Goal: Entertainment & Leisure: Consume media (video, audio)

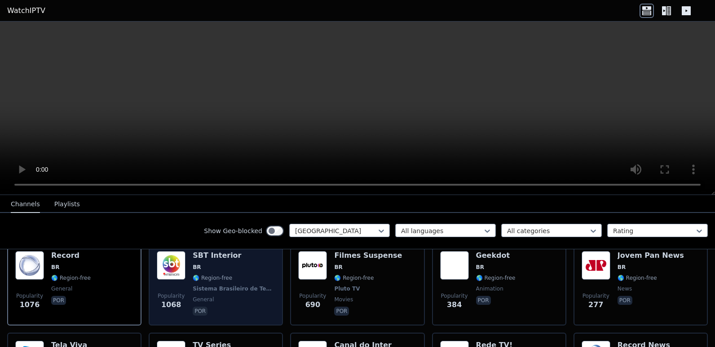
scroll to position [90, 0]
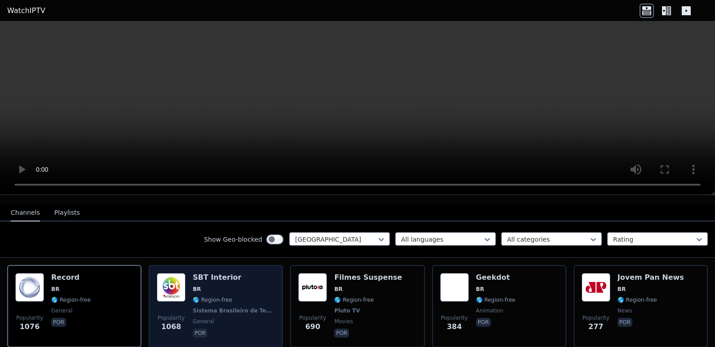
click at [197, 297] on span "🌎 Region-free" at bounding box center [213, 300] width 40 height 7
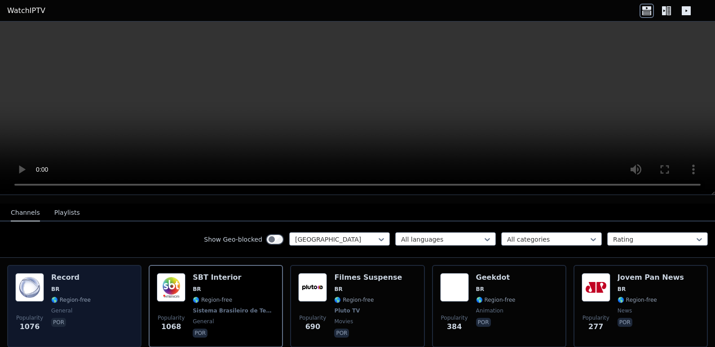
click at [84, 308] on span "general" at bounding box center [71, 311] width 40 height 7
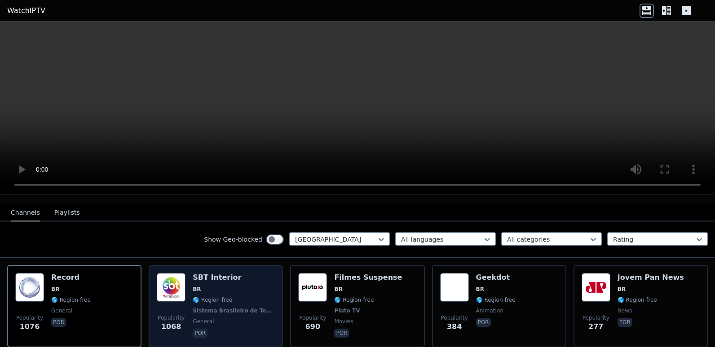
click at [233, 277] on div "SBT Interior BR 🌎 Region-free Sistema Brasileiro de Televisão general por" at bounding box center [234, 306] width 82 height 66
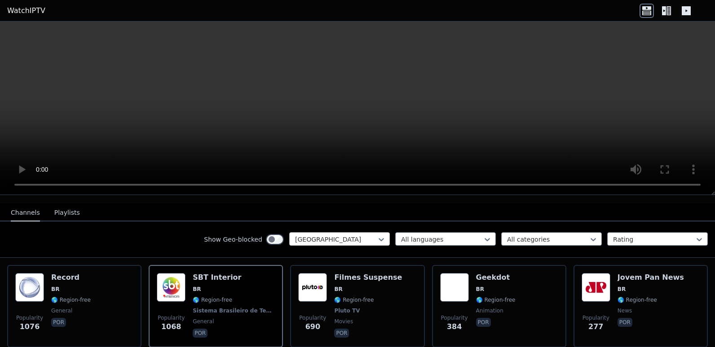
click at [349, 235] on div at bounding box center [336, 239] width 82 height 9
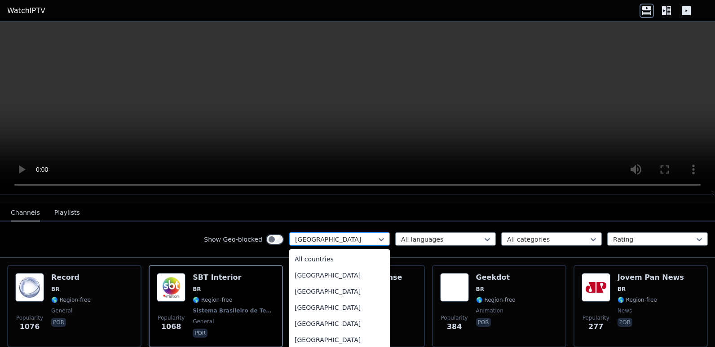
scroll to position [293, 0]
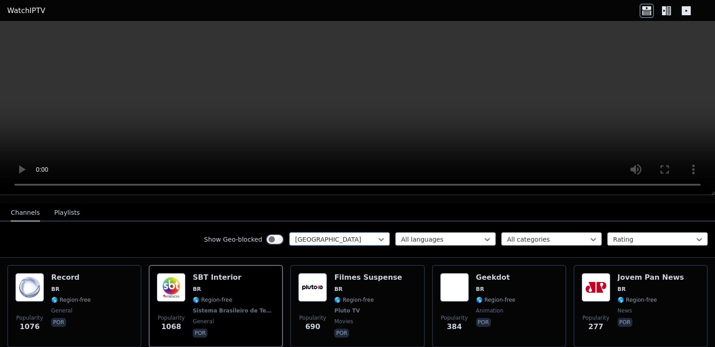
click at [349, 235] on div at bounding box center [336, 239] width 82 height 9
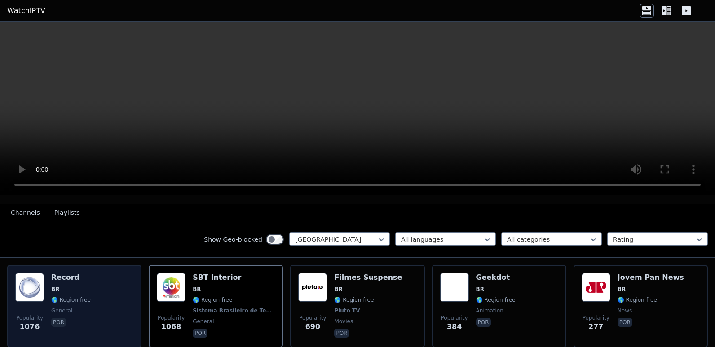
click at [93, 301] on div "Popularity 1076 Record BR 🌎 Region-free general por" at bounding box center [74, 306] width 118 height 66
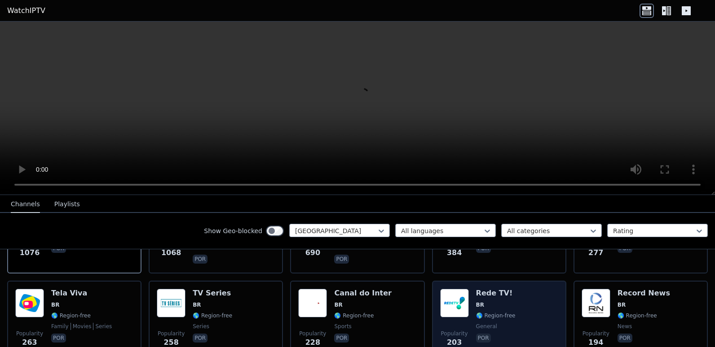
scroll to position [180, 0]
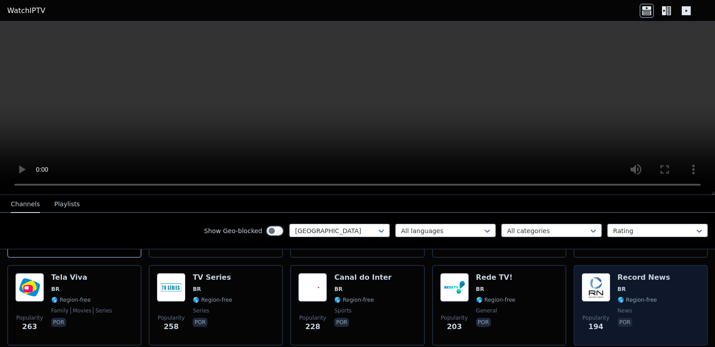
click at [609, 278] on div "Popularity 194 Record News BR 🌎 Region-free news por" at bounding box center [640, 305] width 118 height 65
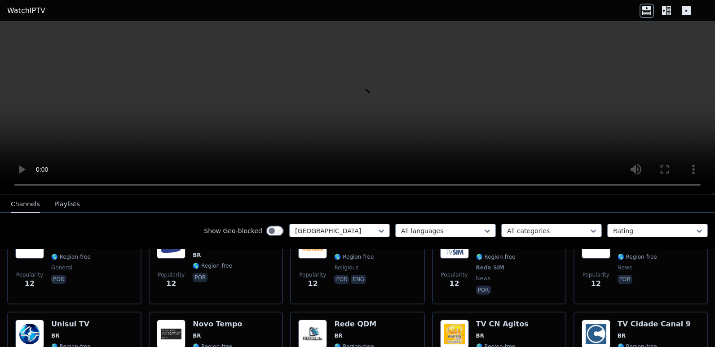
scroll to position [2065, 0]
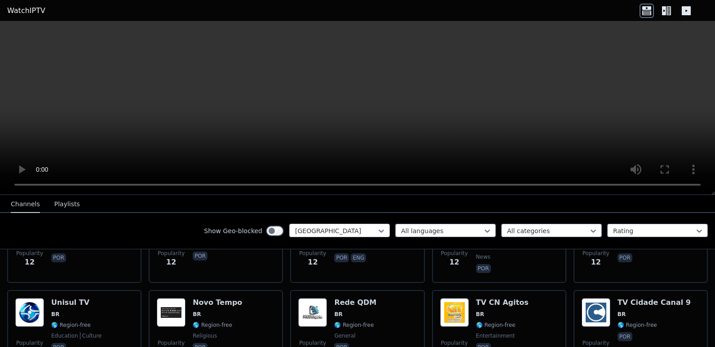
click at [361, 225] on div "[GEOGRAPHIC_DATA]" at bounding box center [339, 230] width 101 height 13
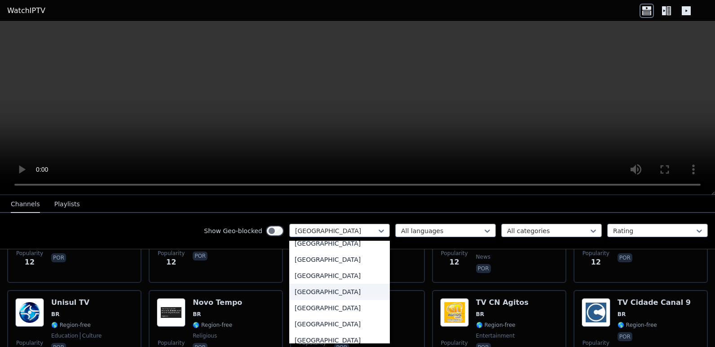
scroll to position [0, 0]
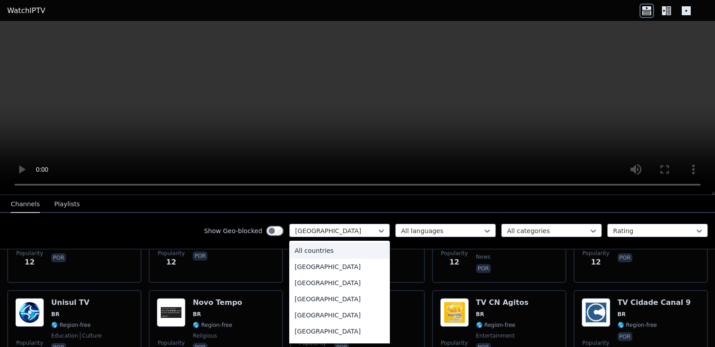
click at [313, 249] on div "All countries" at bounding box center [339, 251] width 101 height 16
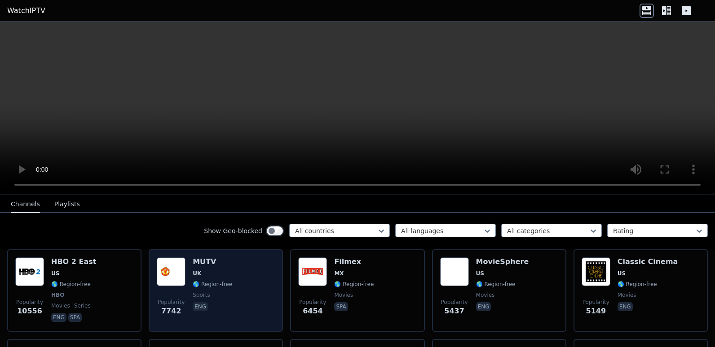
scroll to position [90, 0]
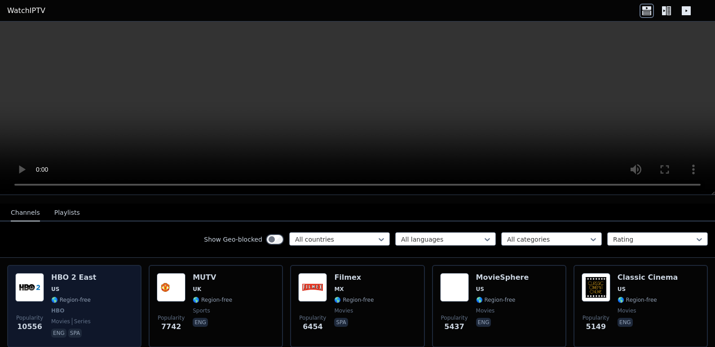
click at [114, 295] on div "Popularity 10556 HBO 2 East US 🌎 Region-free HBO movies series eng spa" at bounding box center [74, 306] width 118 height 66
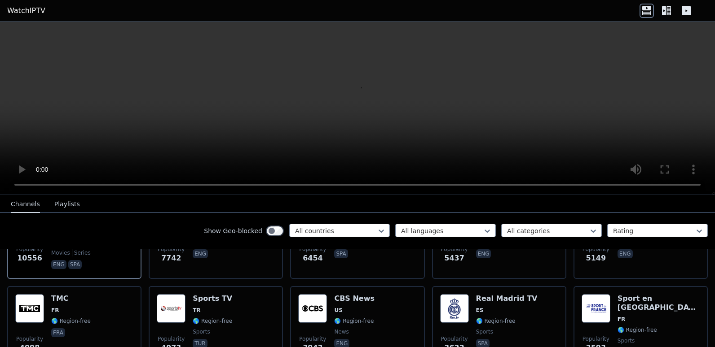
scroll to position [180, 0]
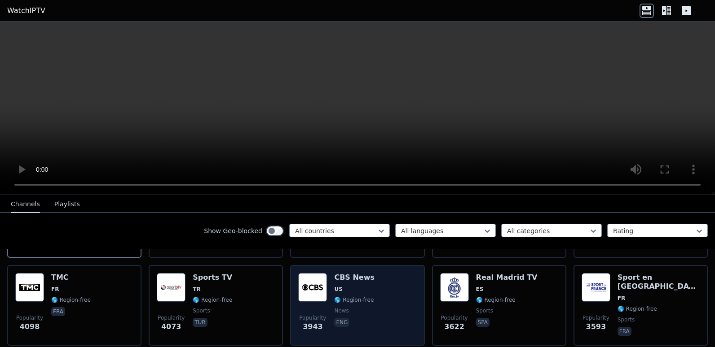
click at [376, 291] on div "Popularity 3943 CBS News US 🌎 Region-free news eng" at bounding box center [357, 305] width 118 height 65
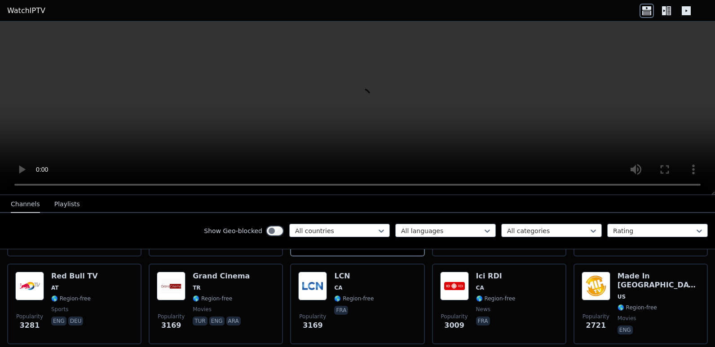
scroll to position [269, 0]
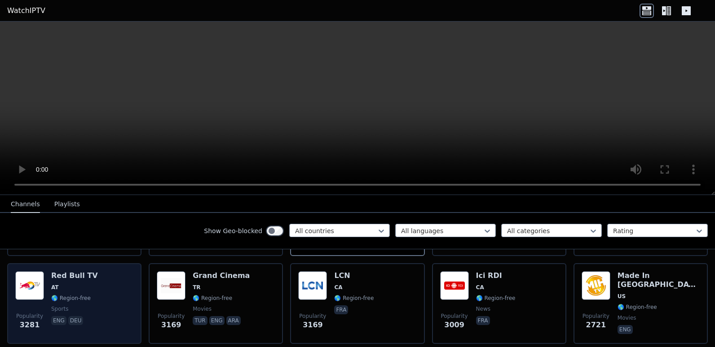
click at [91, 297] on div "Popularity 3281 Red Bull TV AT 🌎 Region-free sports eng deu" at bounding box center [74, 304] width 118 height 65
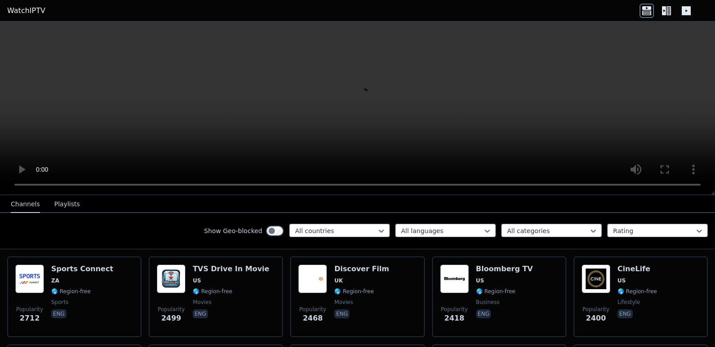
scroll to position [404, 0]
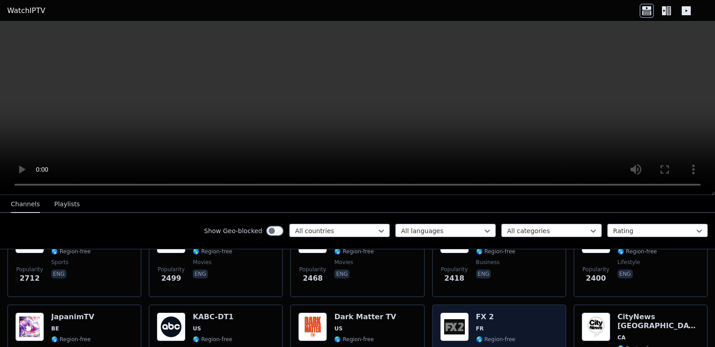
click at [486, 316] on div "FX 2 FR 🌎 Region-free entertainment ara fra eng" at bounding box center [500, 346] width 49 height 66
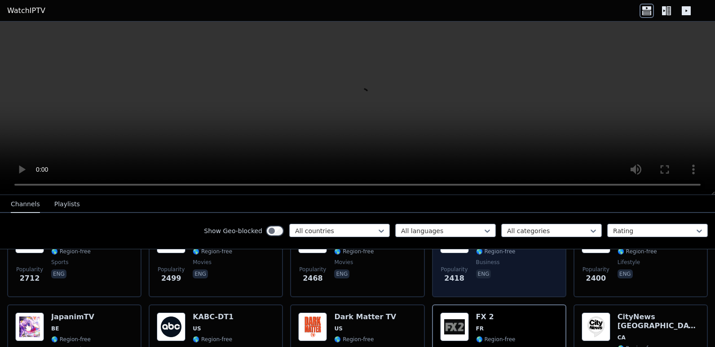
scroll to position [449, 0]
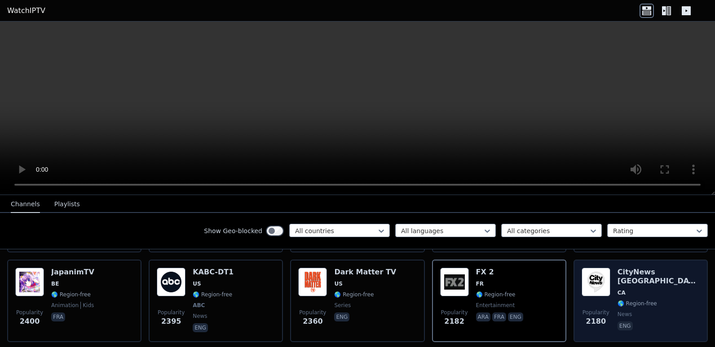
click at [629, 282] on div "CityNews [GEOGRAPHIC_DATA] [GEOGRAPHIC_DATA] 🌎 Region-free news eng" at bounding box center [658, 301] width 82 height 66
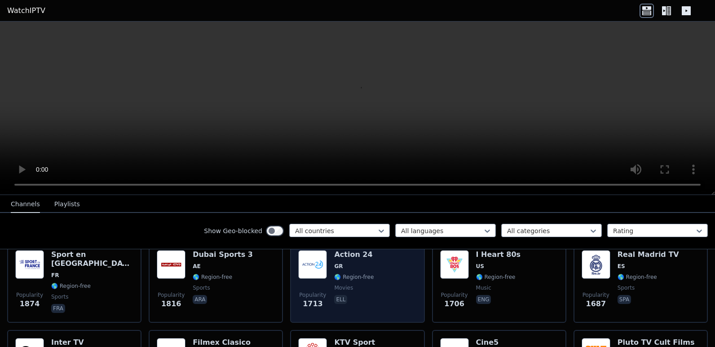
scroll to position [629, 0]
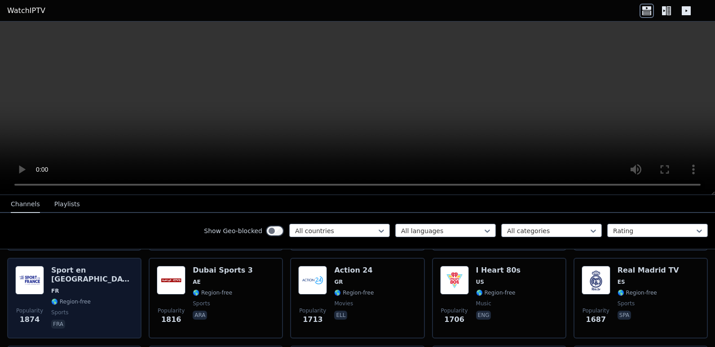
click at [82, 299] on span "🌎 Region-free" at bounding box center [71, 302] width 40 height 7
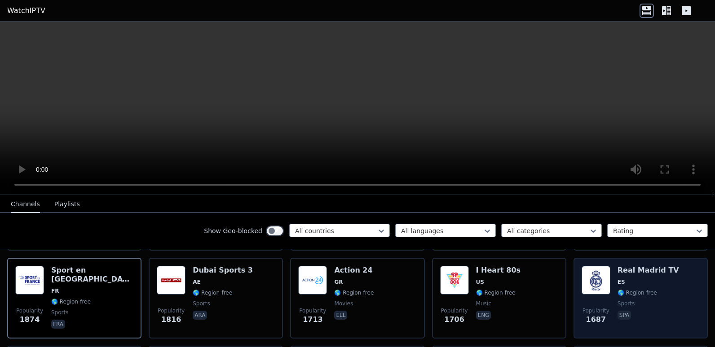
click at [635, 290] on span "🌎 Region-free" at bounding box center [637, 293] width 40 height 7
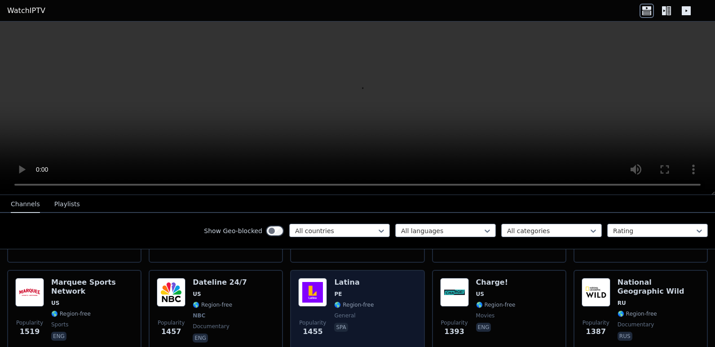
scroll to position [898, 0]
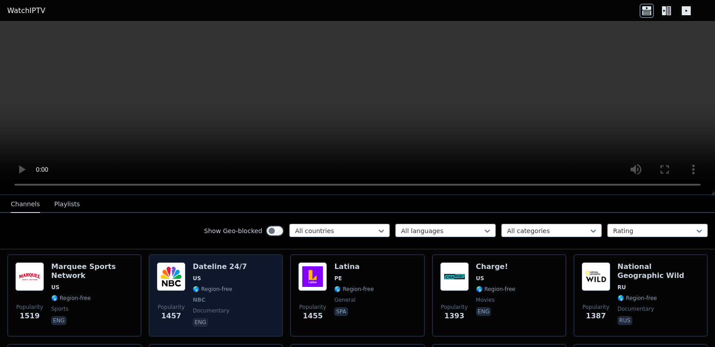
click at [243, 296] on div "Popularity 1457 Dateline 24/7 US 🌎 Region-free NBC documentary eng" at bounding box center [216, 296] width 118 height 66
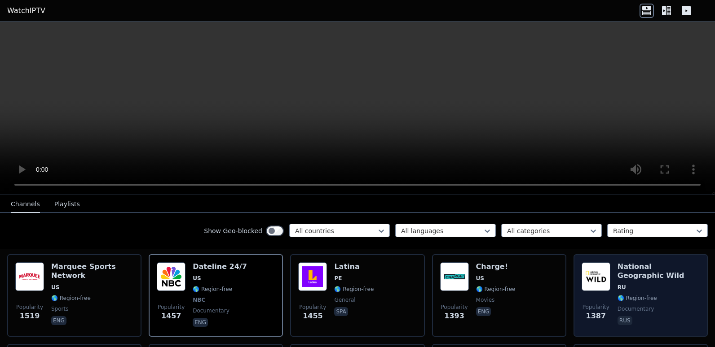
click at [621, 306] on span "documentary" at bounding box center [635, 309] width 37 height 7
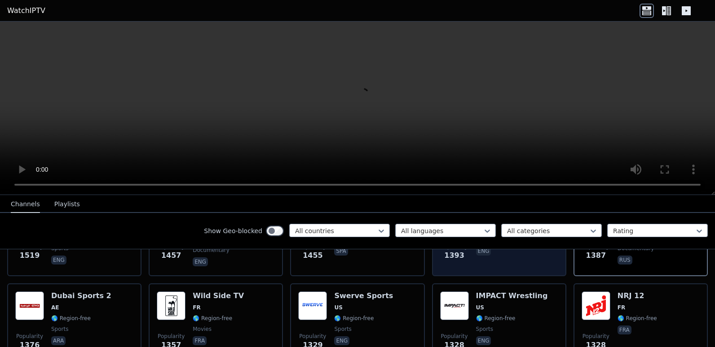
scroll to position [943, 0]
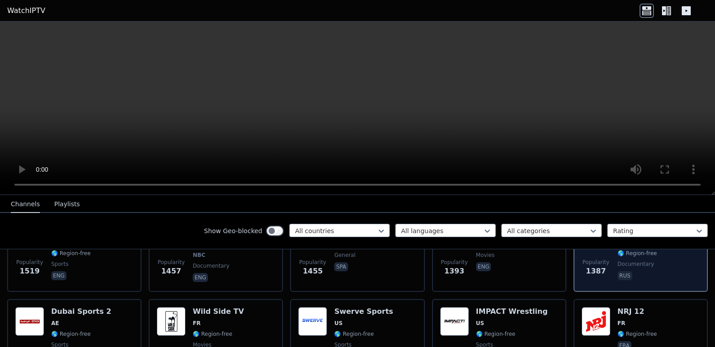
click at [607, 267] on div "Popularity 1387 National Geographic Wild RU 🌎 Region-free documentary rus" at bounding box center [640, 251] width 118 height 66
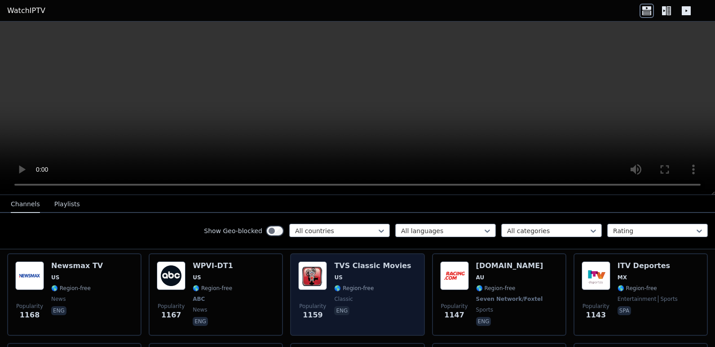
scroll to position [1167, 0]
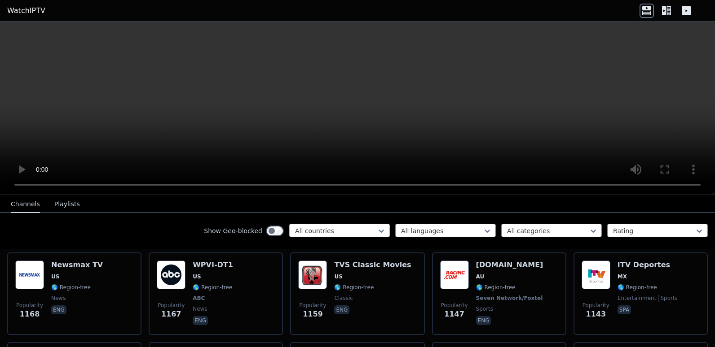
click at [355, 229] on div at bounding box center [336, 231] width 82 height 9
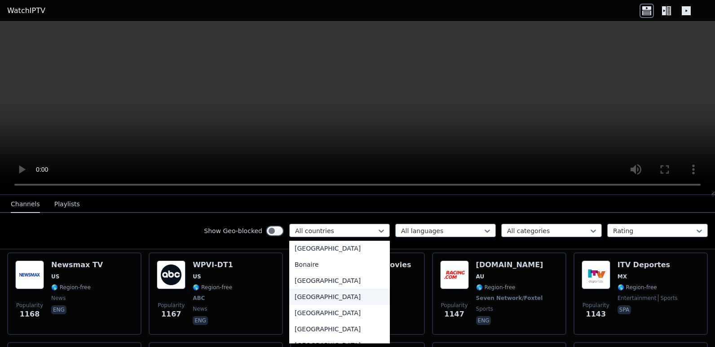
scroll to position [359, 0]
click at [303, 299] on div "[GEOGRAPHIC_DATA]" at bounding box center [339, 296] width 101 height 16
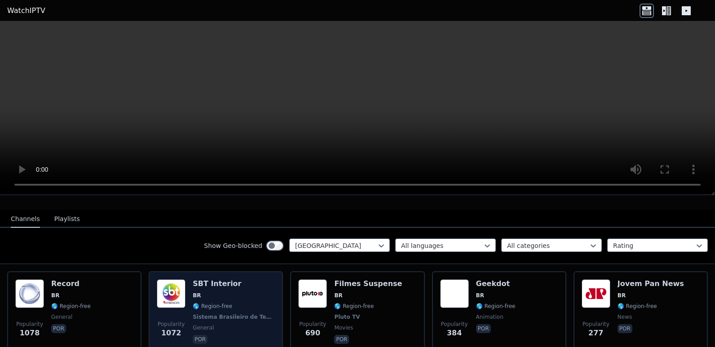
scroll to position [90, 0]
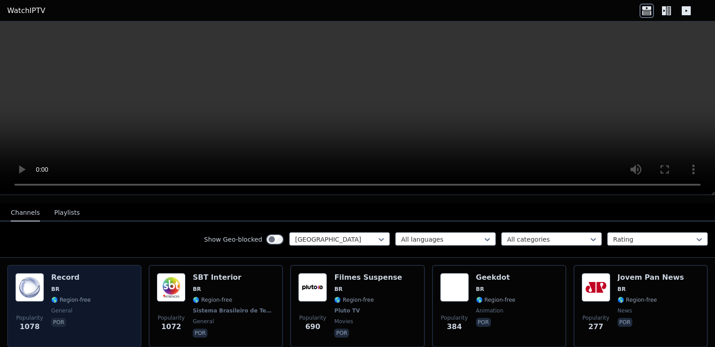
click at [70, 297] on span "🌎 Region-free" at bounding box center [71, 300] width 40 height 7
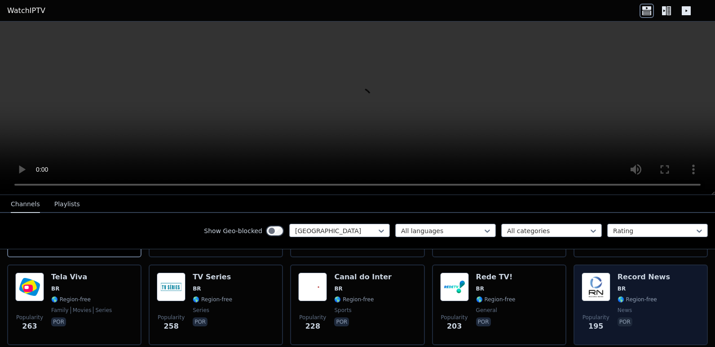
scroll to position [180, 0]
click at [636, 289] on div "Record News BR 🌎 Region-free news por" at bounding box center [643, 305] width 53 height 65
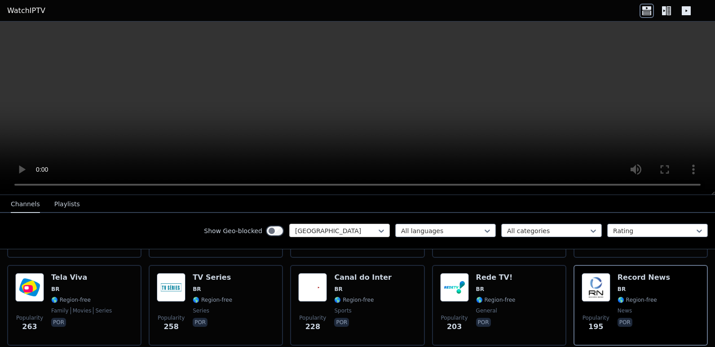
click at [330, 226] on div "[GEOGRAPHIC_DATA]" at bounding box center [339, 230] width 101 height 13
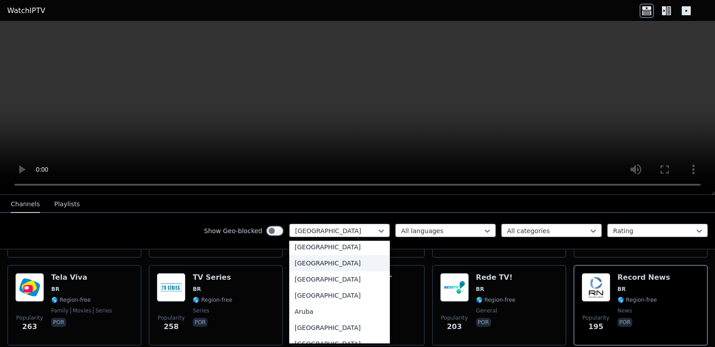
scroll to position [0, 0]
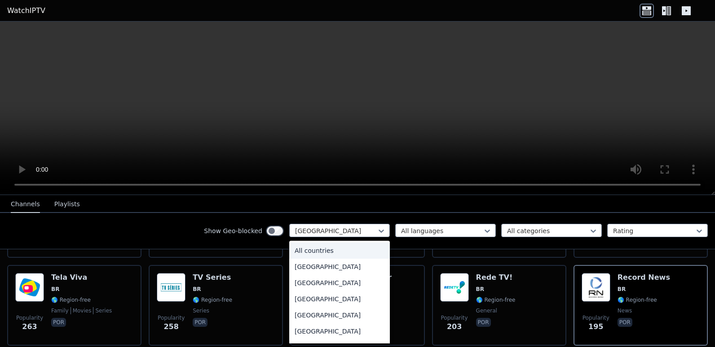
click at [331, 250] on div "All countries" at bounding box center [339, 251] width 101 height 16
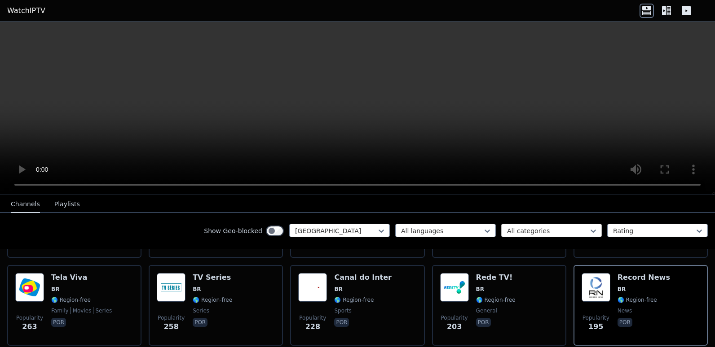
click at [556, 229] on div at bounding box center [548, 231] width 82 height 9
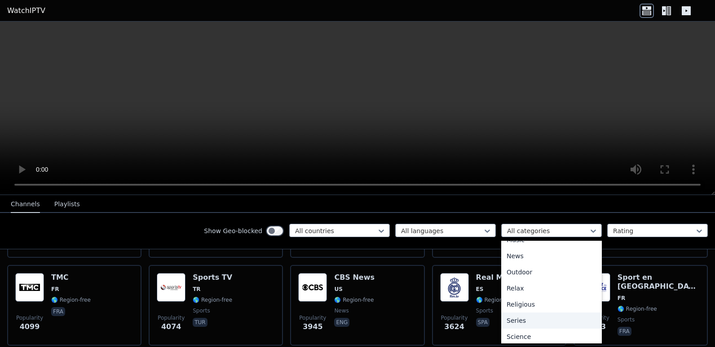
scroll to position [314, 0]
click at [518, 321] on div "Sports" at bounding box center [551, 325] width 101 height 16
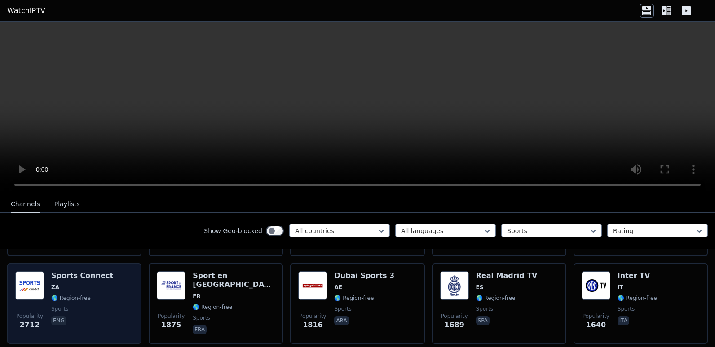
click at [89, 287] on div "Sports Connect ZA 🌎 Region-free sports eng" at bounding box center [82, 304] width 62 height 65
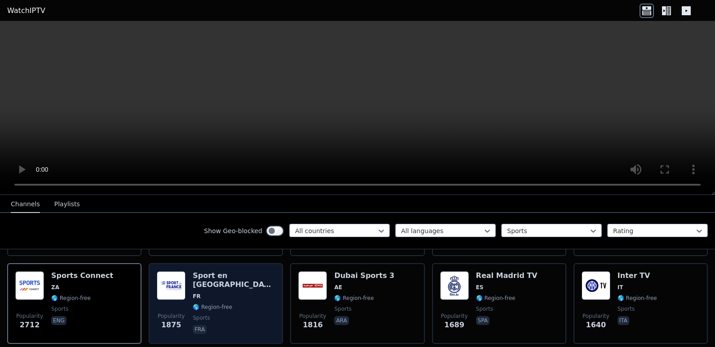
click at [223, 293] on span "FR" at bounding box center [234, 296] width 82 height 7
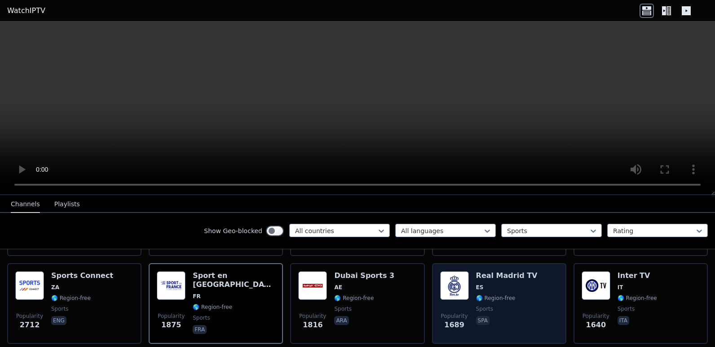
click at [511, 317] on span "spa" at bounding box center [507, 322] width 62 height 11
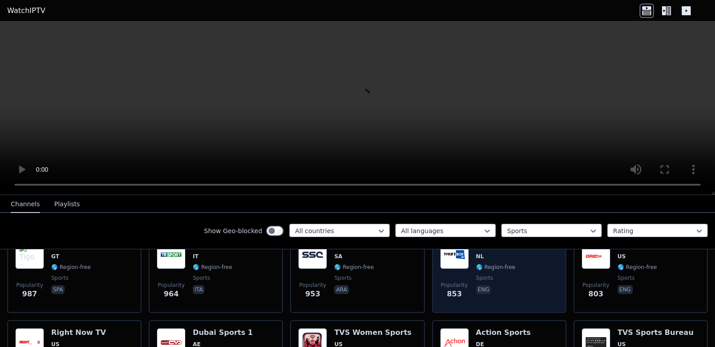
scroll to position [539, 0]
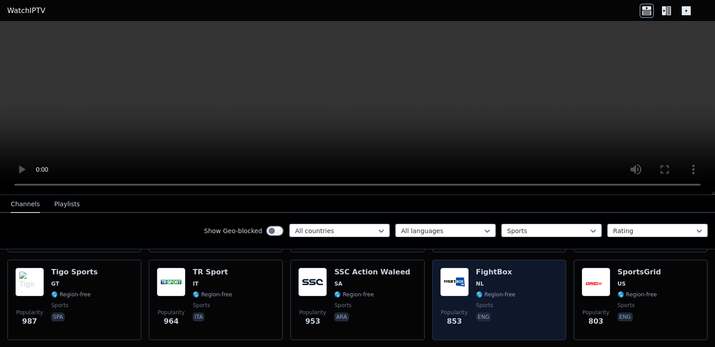
click at [478, 291] on span "🌎 Region-free" at bounding box center [496, 294] width 40 height 7
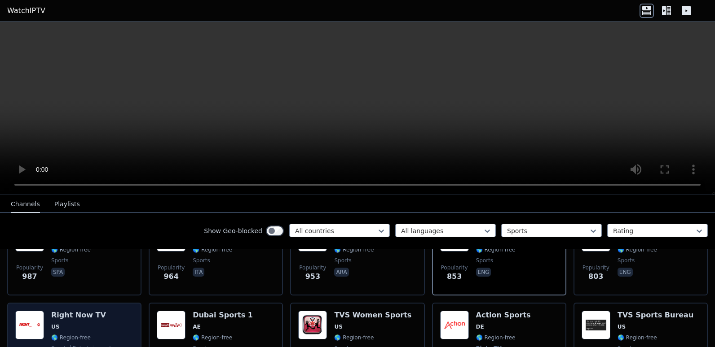
click at [110, 314] on div "Popularity 777 Right Now TV US 🌎 Region-free sports entertainment eng" at bounding box center [74, 344] width 118 height 66
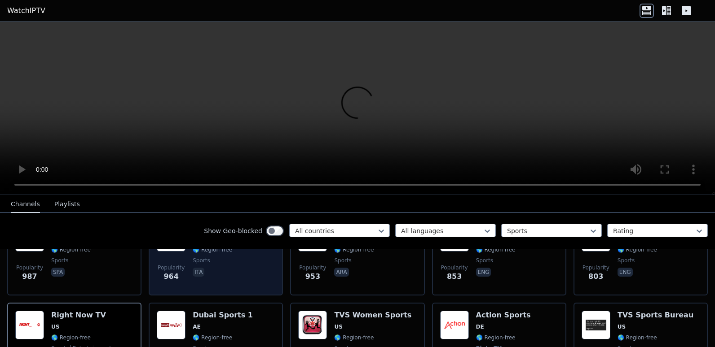
scroll to position [629, 0]
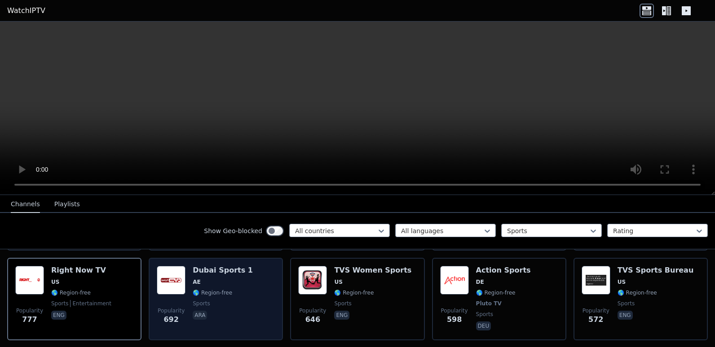
click at [221, 290] on span "🌎 Region-free" at bounding box center [213, 293] width 40 height 7
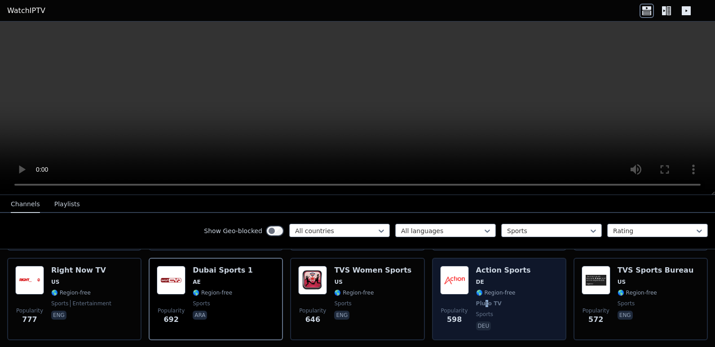
click at [480, 293] on div "Action Sports DE 🌎 Region-free Pluto TV sports deu" at bounding box center [503, 299] width 55 height 66
click at [505, 279] on span "DE" at bounding box center [503, 282] width 55 height 7
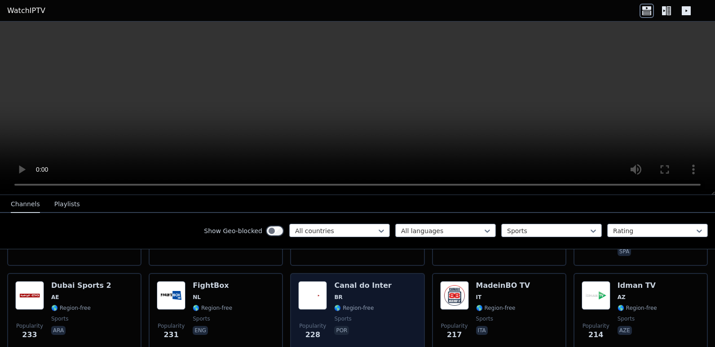
scroll to position [1167, 0]
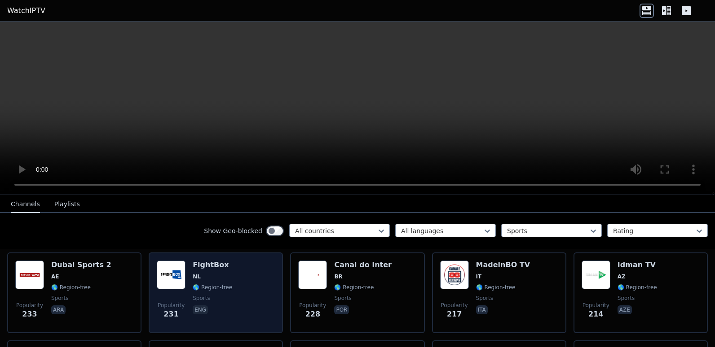
click at [255, 291] on div "Popularity 231 FightBox NL 🌎 Region-free sports eng" at bounding box center [216, 293] width 118 height 65
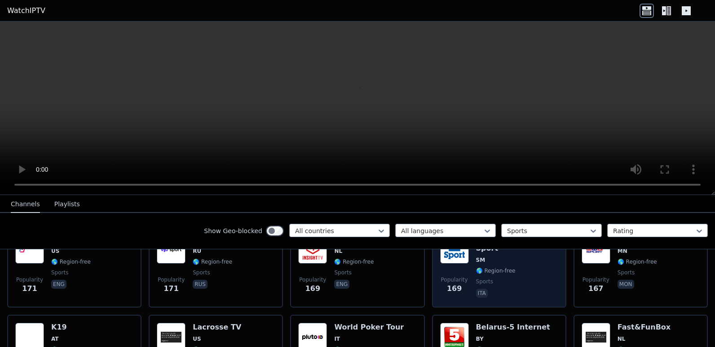
scroll to position [1482, 0]
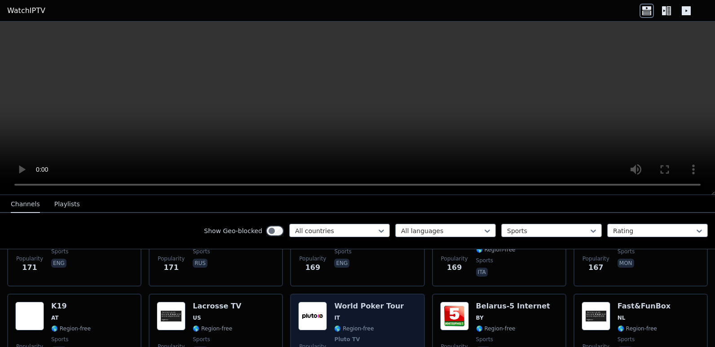
click at [361, 315] on span "IT" at bounding box center [369, 318] width 70 height 7
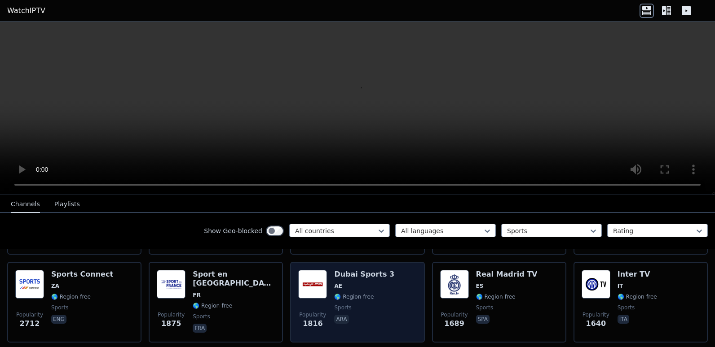
scroll to position [180, 0]
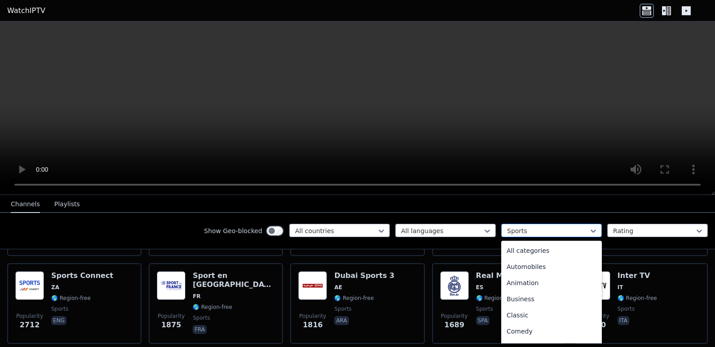
click at [536, 233] on div at bounding box center [548, 231] width 82 height 9
click at [514, 269] on div "Automobiles" at bounding box center [551, 267] width 101 height 16
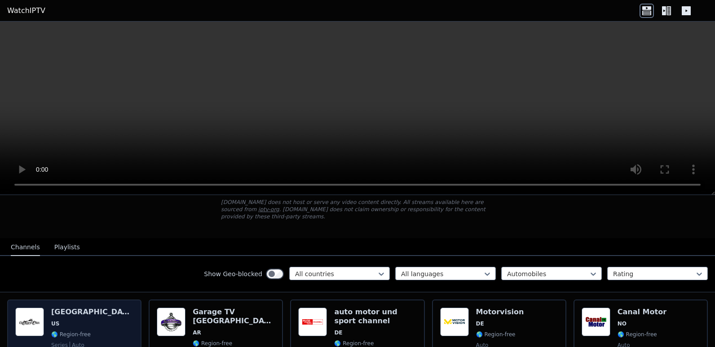
scroll to position [135, 0]
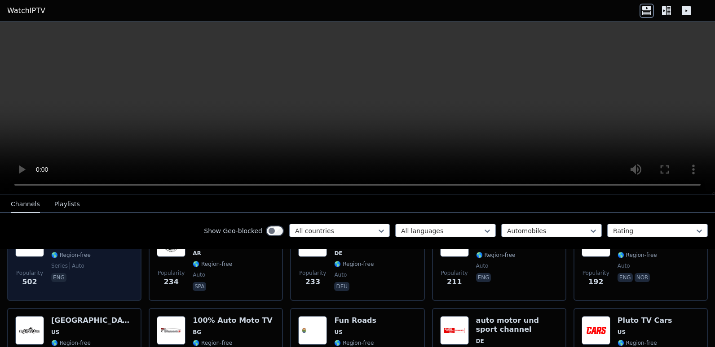
click at [83, 273] on span "eng" at bounding box center [92, 278] width 82 height 11
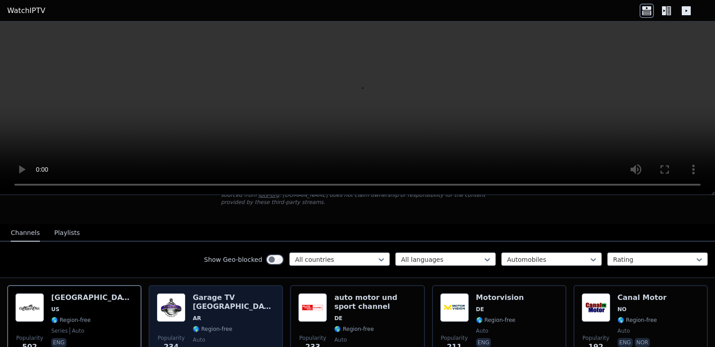
scroll to position [90, 0]
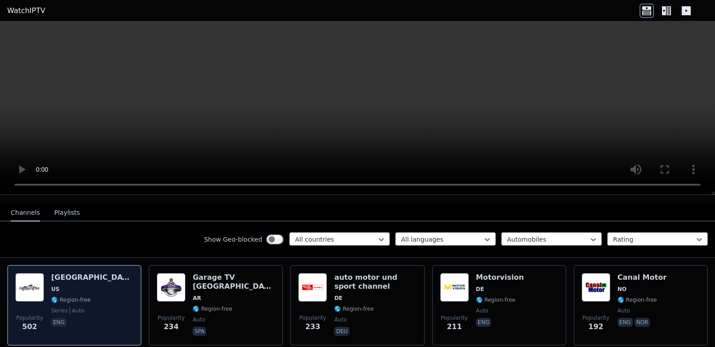
click at [96, 284] on div "Popularity 502 [GEOGRAPHIC_DATA] [GEOGRAPHIC_DATA] 🌎 Region-free series auto eng" at bounding box center [74, 305] width 118 height 65
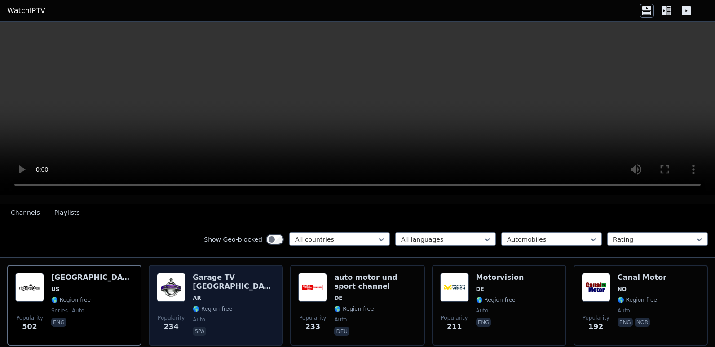
click at [218, 317] on span "auto" at bounding box center [234, 320] width 82 height 7
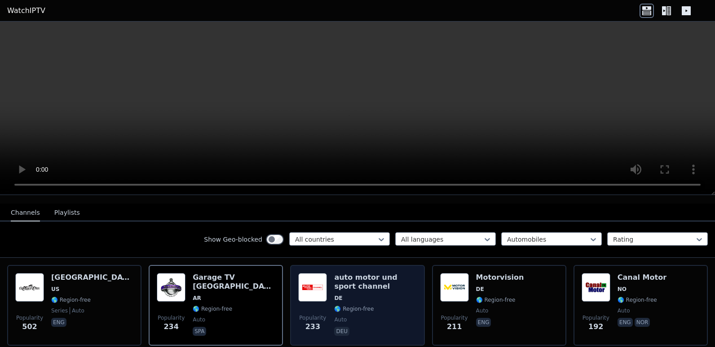
click at [371, 287] on div "auto motor und sport channel DE 🌎 Region-free auto deu" at bounding box center [375, 305] width 82 height 65
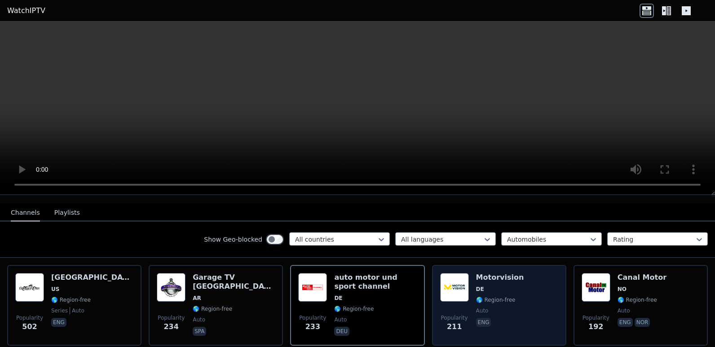
click at [465, 284] on div "Popularity 211 Motorvision DE 🌎 Region-free auto eng" at bounding box center [499, 305] width 118 height 65
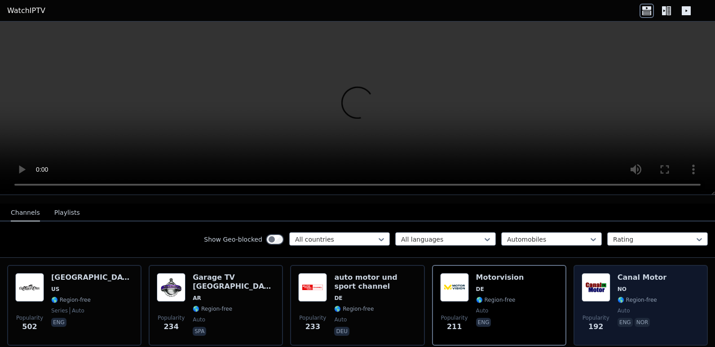
drag, startPoint x: 652, startPoint y: 284, endPoint x: 606, endPoint y: 285, distance: 46.7
click at [652, 284] on div "Popularity 192 Canal Motor NO 🌎 Region-free auto eng nor" at bounding box center [640, 305] width 118 height 65
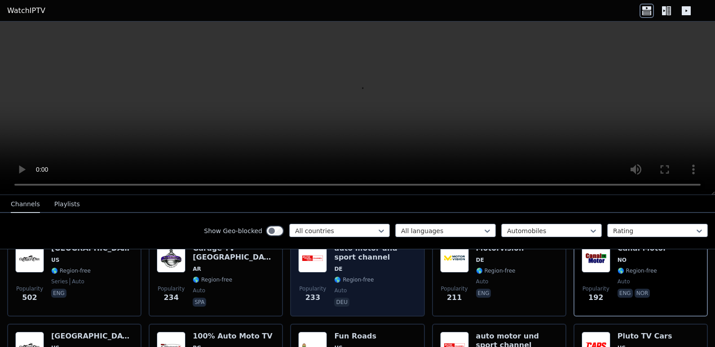
scroll to position [135, 0]
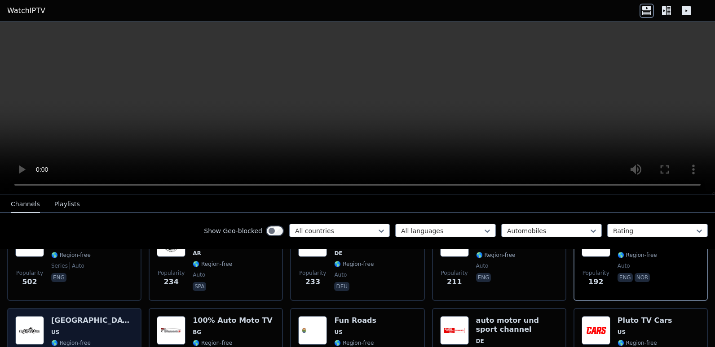
click at [70, 329] on span "US" at bounding box center [92, 332] width 82 height 7
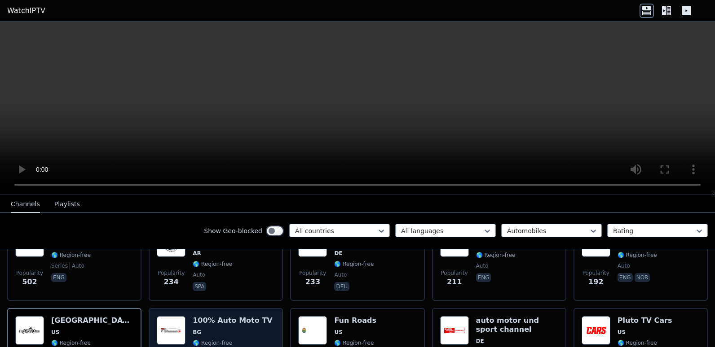
click at [229, 317] on h6 "100% Auto Moto TV" at bounding box center [232, 321] width 79 height 9
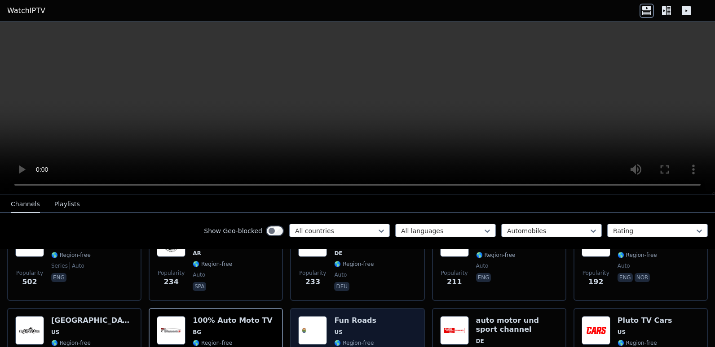
click at [346, 317] on h6 "Fun Roads" at bounding box center [355, 321] width 42 height 9
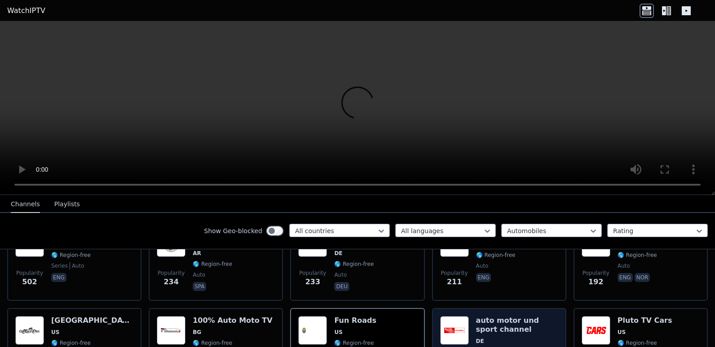
drag, startPoint x: 517, startPoint y: 310, endPoint x: 502, endPoint y: 307, distance: 14.6
click at [517, 317] on h6 "auto motor und sport channel" at bounding box center [517, 326] width 82 height 18
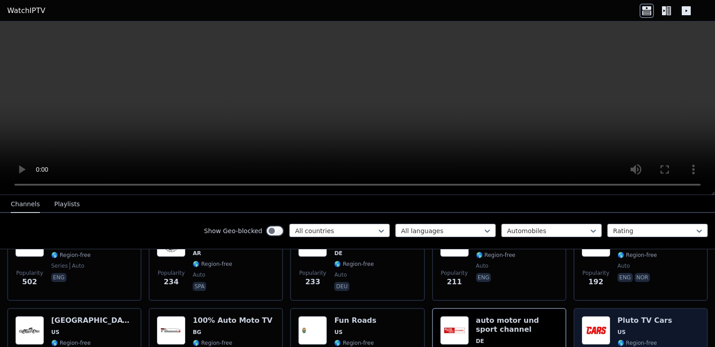
click at [617, 319] on div "Pluto TV Cars US 🌎 Region-free Pluto TV auto eng" at bounding box center [644, 350] width 55 height 66
